Goal: Navigation & Orientation: Find specific page/section

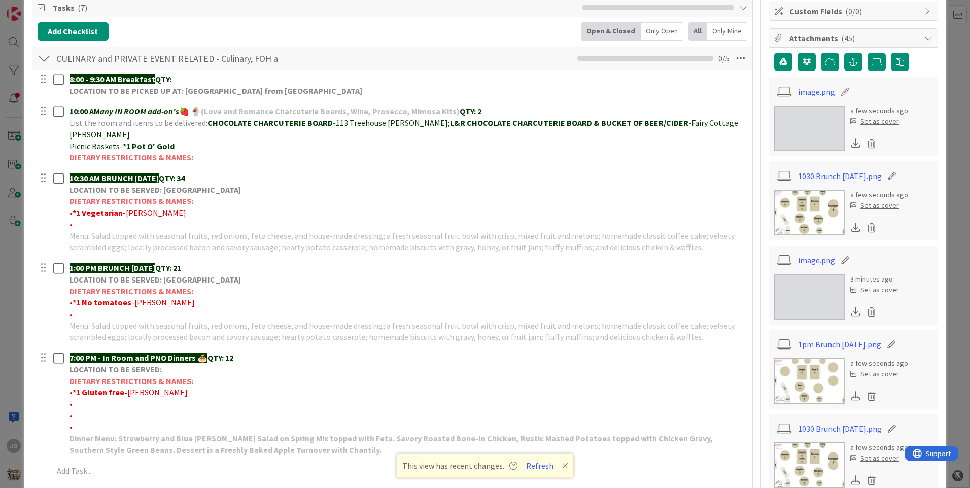
click at [801, 222] on img at bounding box center [809, 213] width 71 height 46
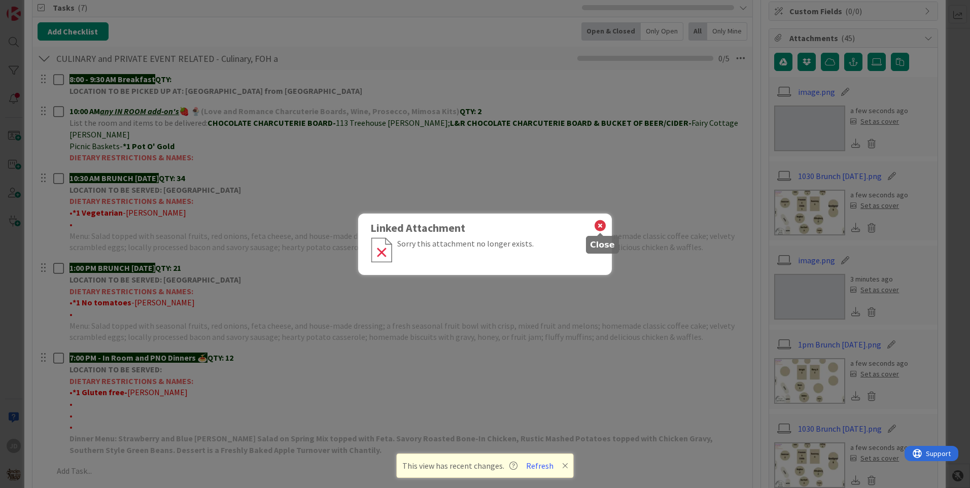
click at [601, 226] on icon at bounding box center [599, 226] width 13 height 14
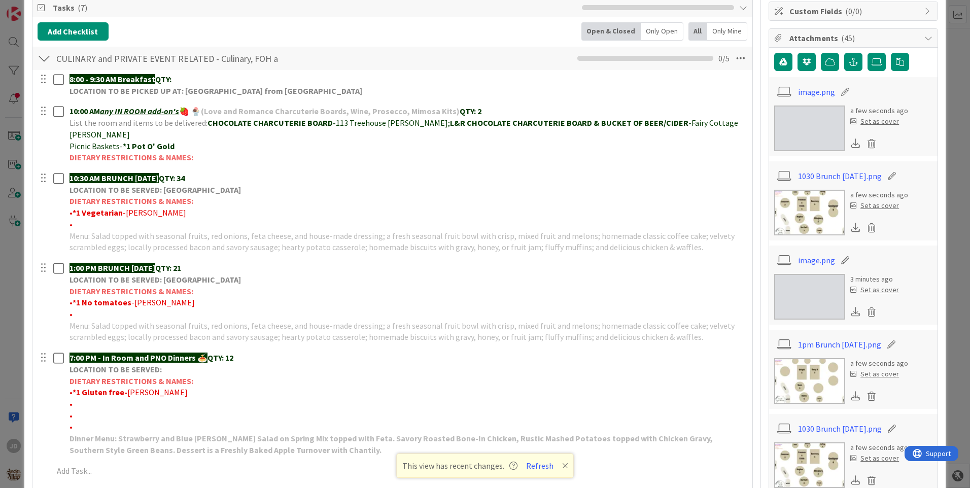
click at [792, 198] on img at bounding box center [809, 213] width 71 height 46
click at [792, 222] on img at bounding box center [809, 213] width 71 height 46
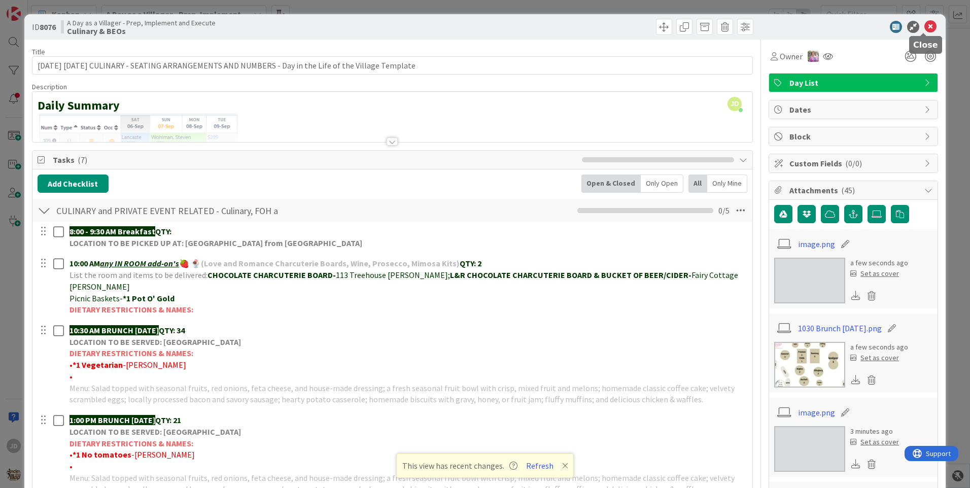
click at [924, 28] on icon at bounding box center [930, 27] width 12 height 12
click at [801, 369] on img at bounding box center [809, 365] width 71 height 46
click at [809, 369] on img at bounding box center [809, 365] width 71 height 46
click at [924, 31] on icon at bounding box center [930, 27] width 12 height 12
click at [924, 27] on icon at bounding box center [930, 27] width 12 height 12
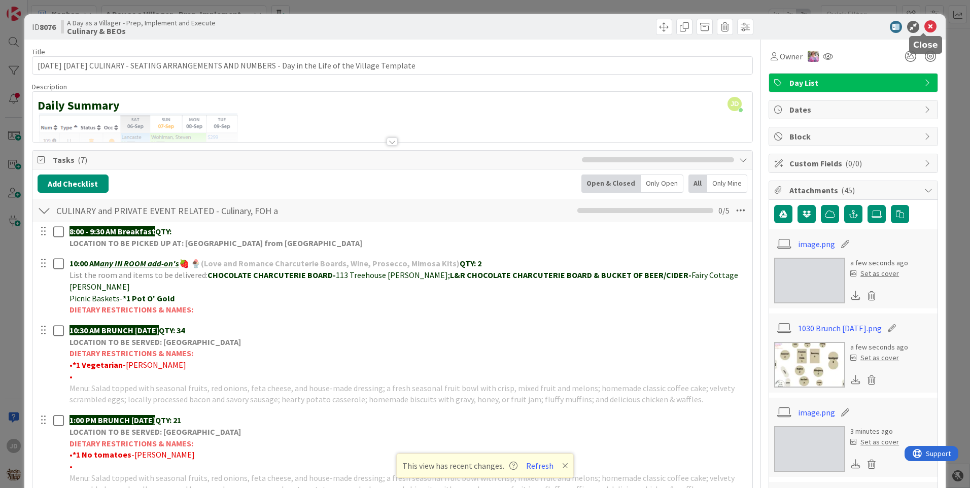
click at [924, 27] on icon at bounding box center [930, 27] width 12 height 12
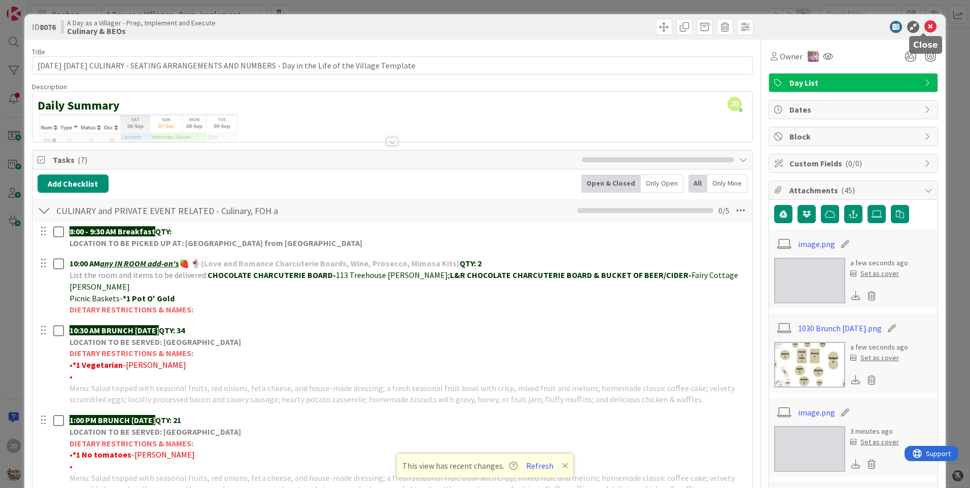
click at [924, 27] on icon at bounding box center [930, 27] width 12 height 12
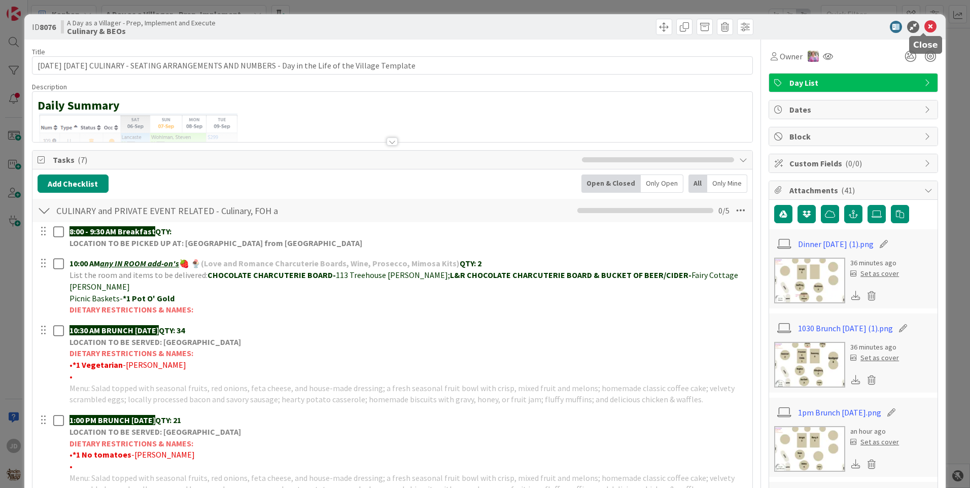
click at [924, 27] on icon at bounding box center [930, 27] width 12 height 12
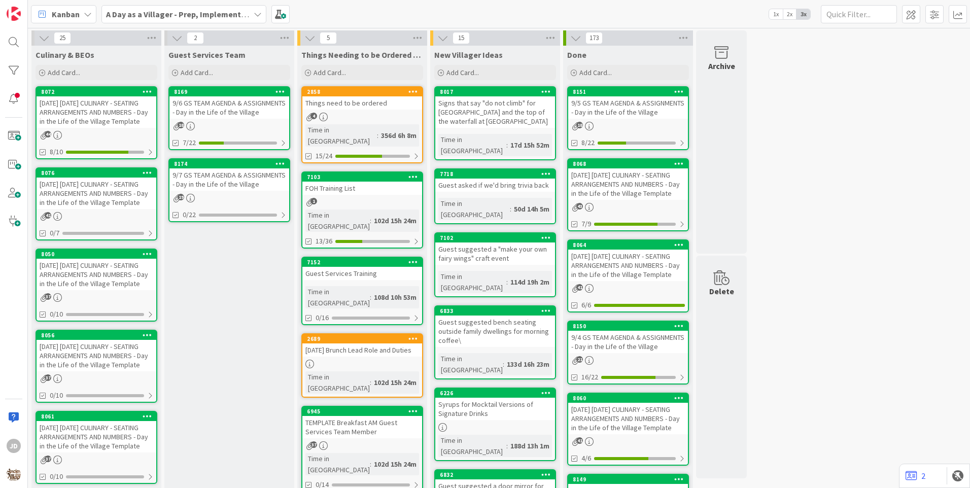
click at [63, 198] on div "[DATE] [DATE] CULINARY - SEATING ARRANGEMENTS AND NUMBERS - Day in the Life of …" at bounding box center [97, 193] width 120 height 31
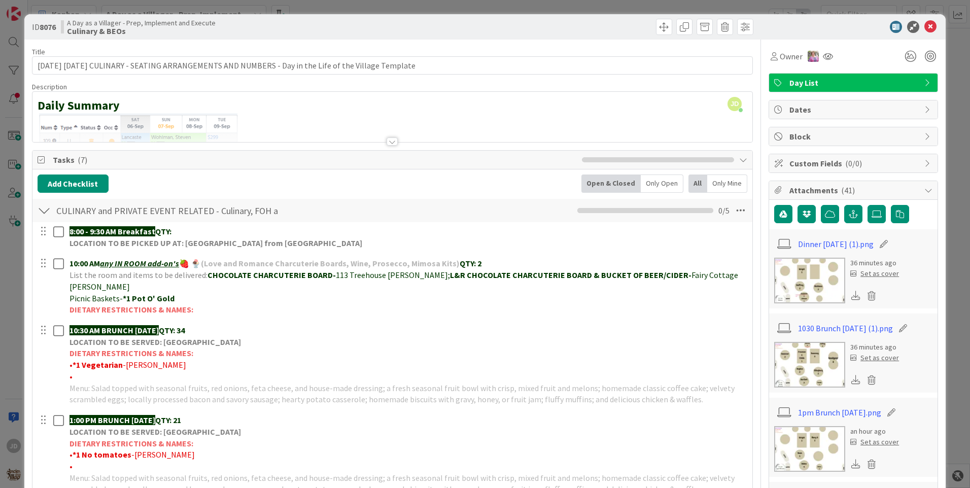
click at [791, 361] on img at bounding box center [809, 365] width 71 height 46
